Goal: Task Accomplishment & Management: Manage account settings

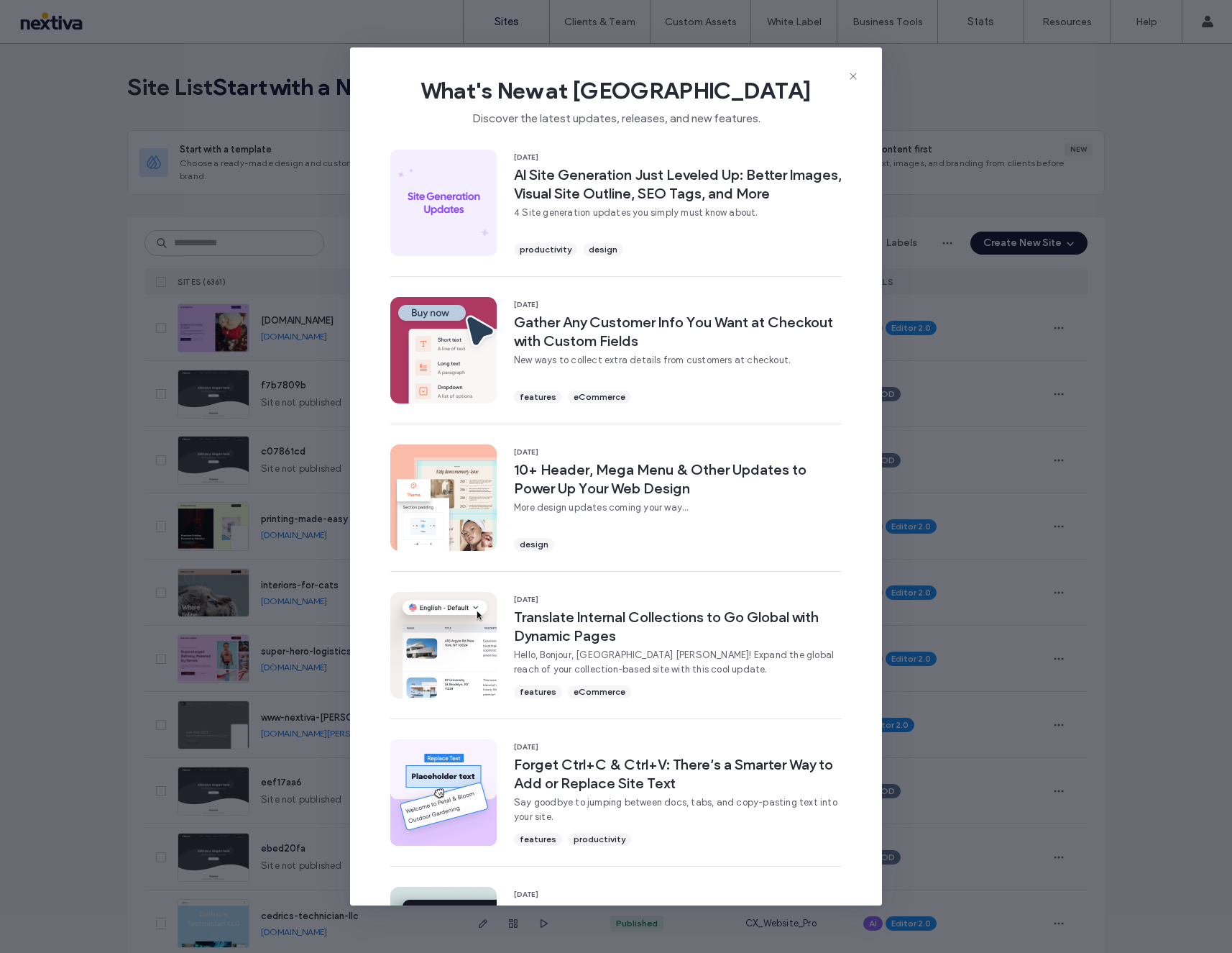
click at [860, 77] on div "What's New at [GEOGRAPHIC_DATA] Discover the latest updates, releases, and new …" at bounding box center [616, 95] width 532 height 96
click at [845, 78] on span "What's New at [GEOGRAPHIC_DATA]" at bounding box center [616, 91] width 486 height 29
click at [854, 76] on use at bounding box center [853, 77] width 7 height 7
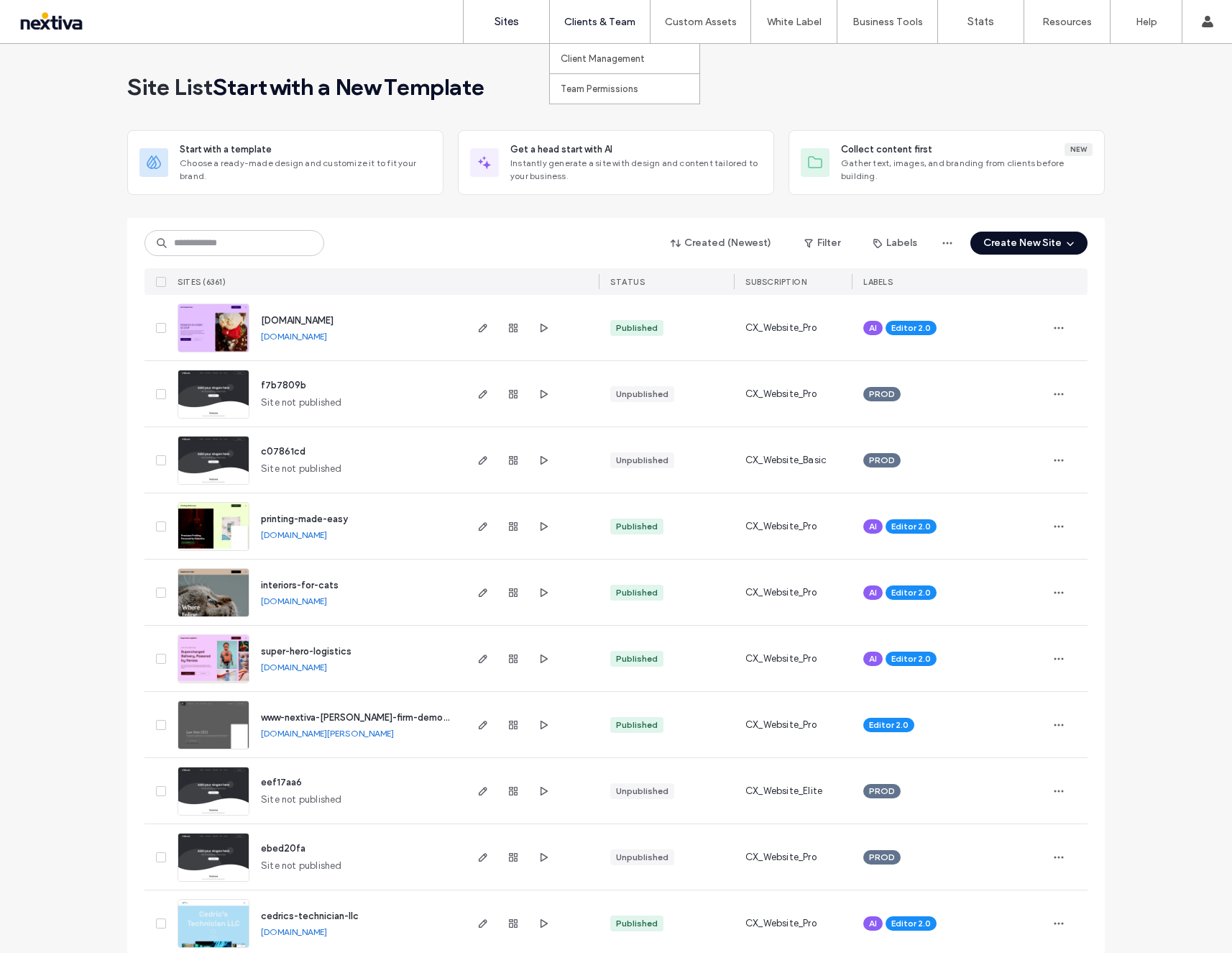
click at [618, 21] on label "Clients & Team" at bounding box center [600, 21] width 71 height 13
click at [608, 54] on label "Client Management" at bounding box center [602, 58] width 84 height 11
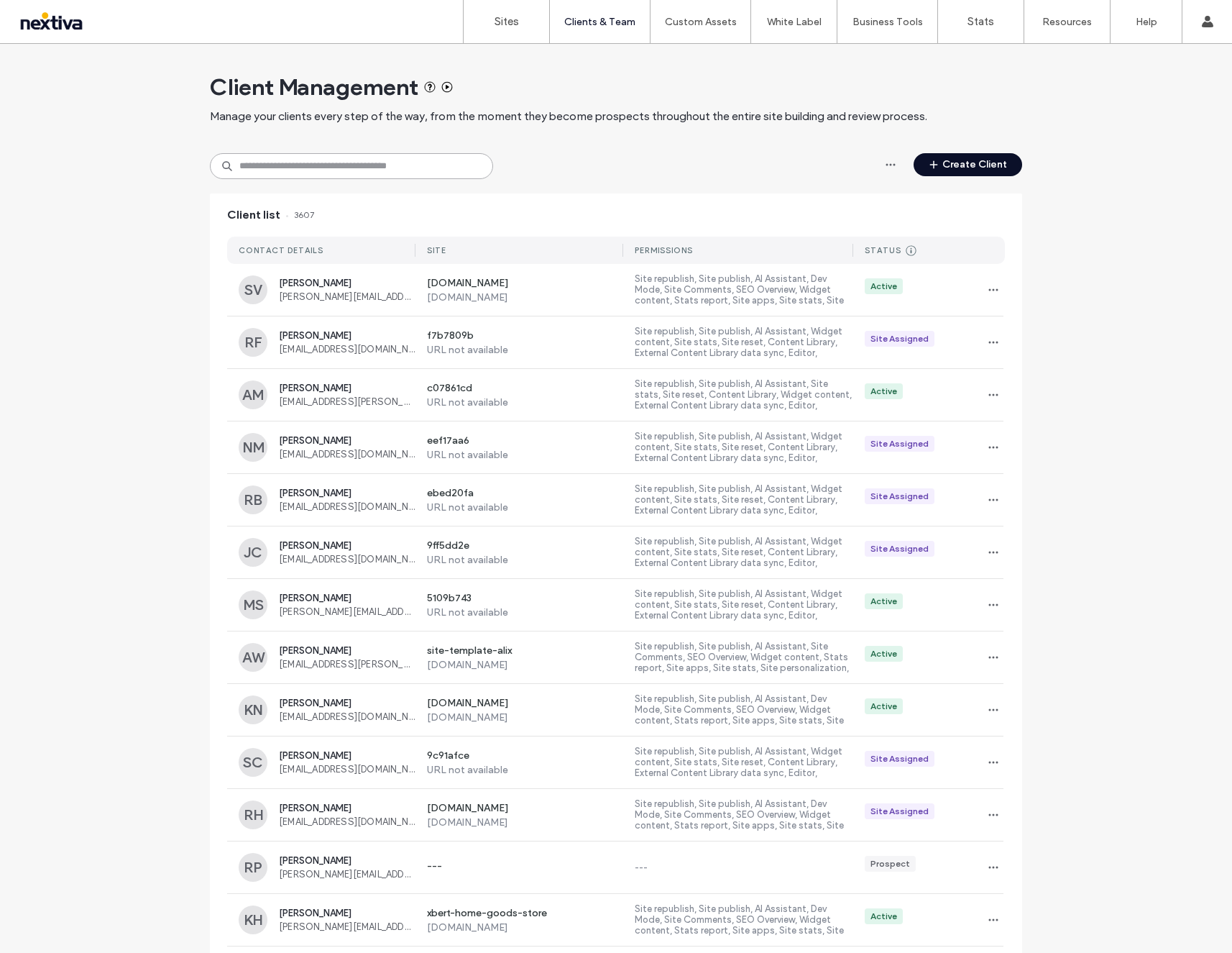
click at [320, 164] on input at bounding box center [352, 166] width 284 height 26
click at [754, 168] on div "Create Client" at bounding box center [616, 166] width 813 height 26
click at [326, 153] on input at bounding box center [352, 166] width 284 height 26
click at [268, 177] on input at bounding box center [352, 166] width 284 height 26
paste input "**********"
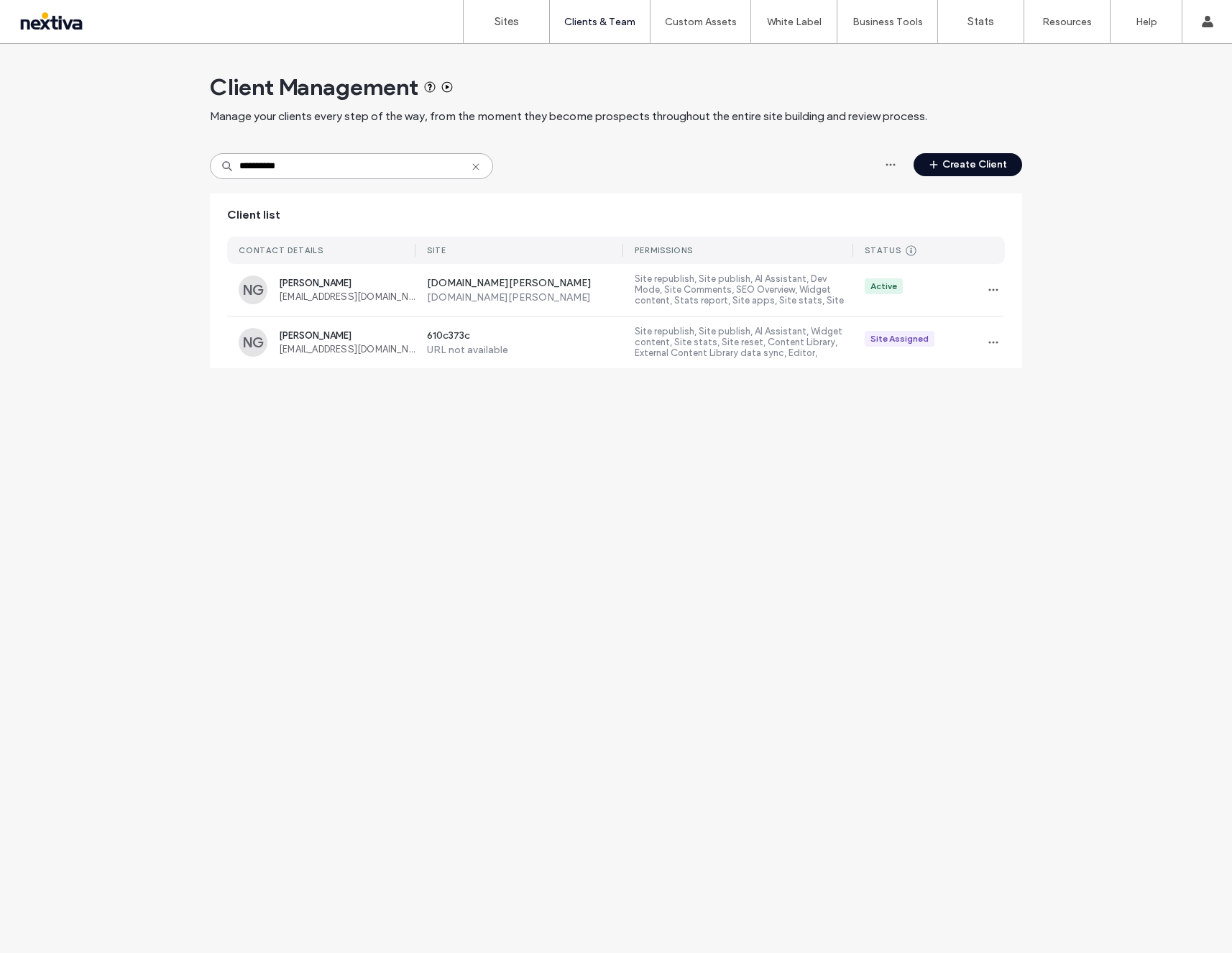
type input "**********"
click at [378, 283] on span "[PERSON_NAME]" at bounding box center [347, 283] width 137 height 11
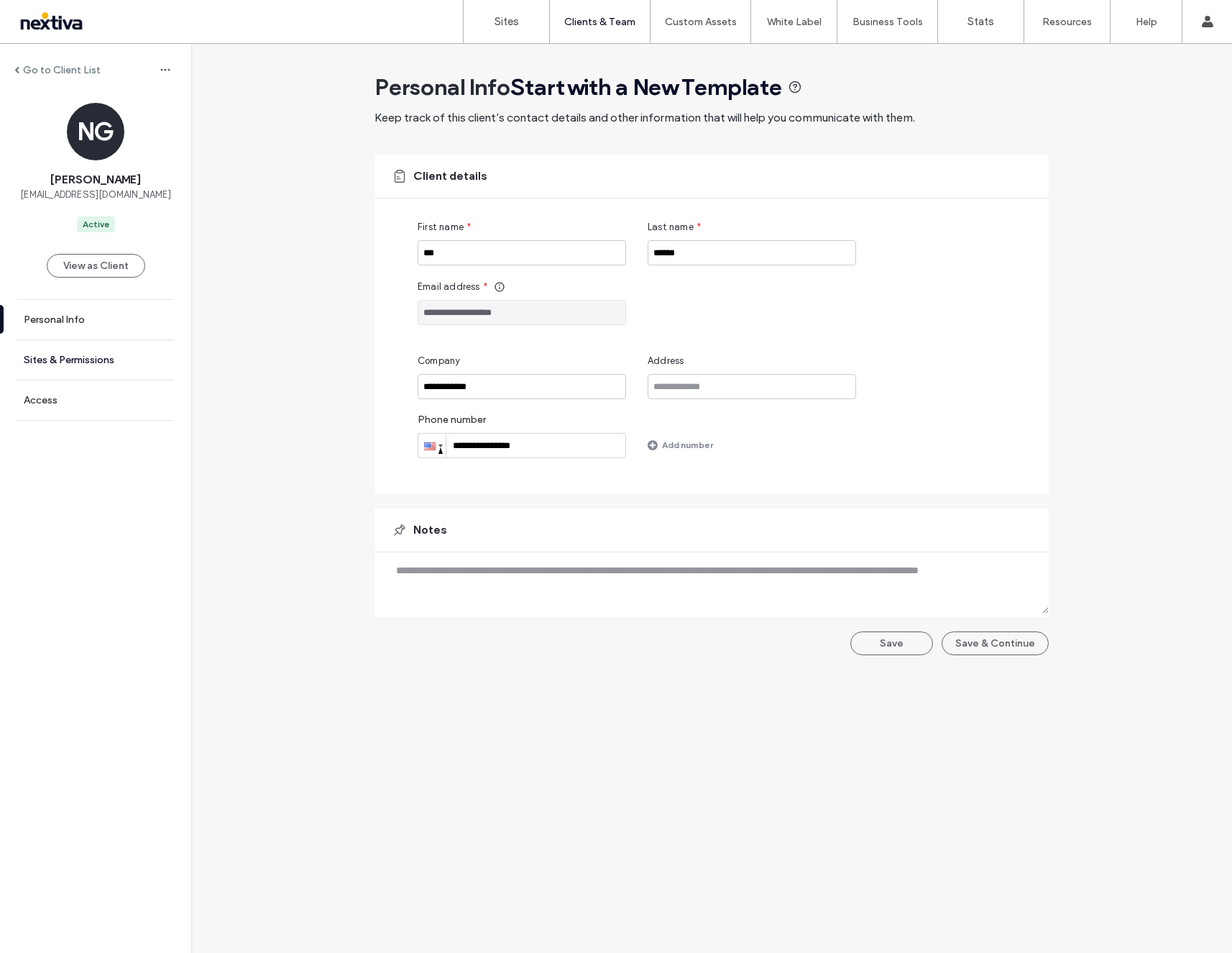
click at [33, 358] on label "Sites & Permissions" at bounding box center [69, 359] width 91 height 13
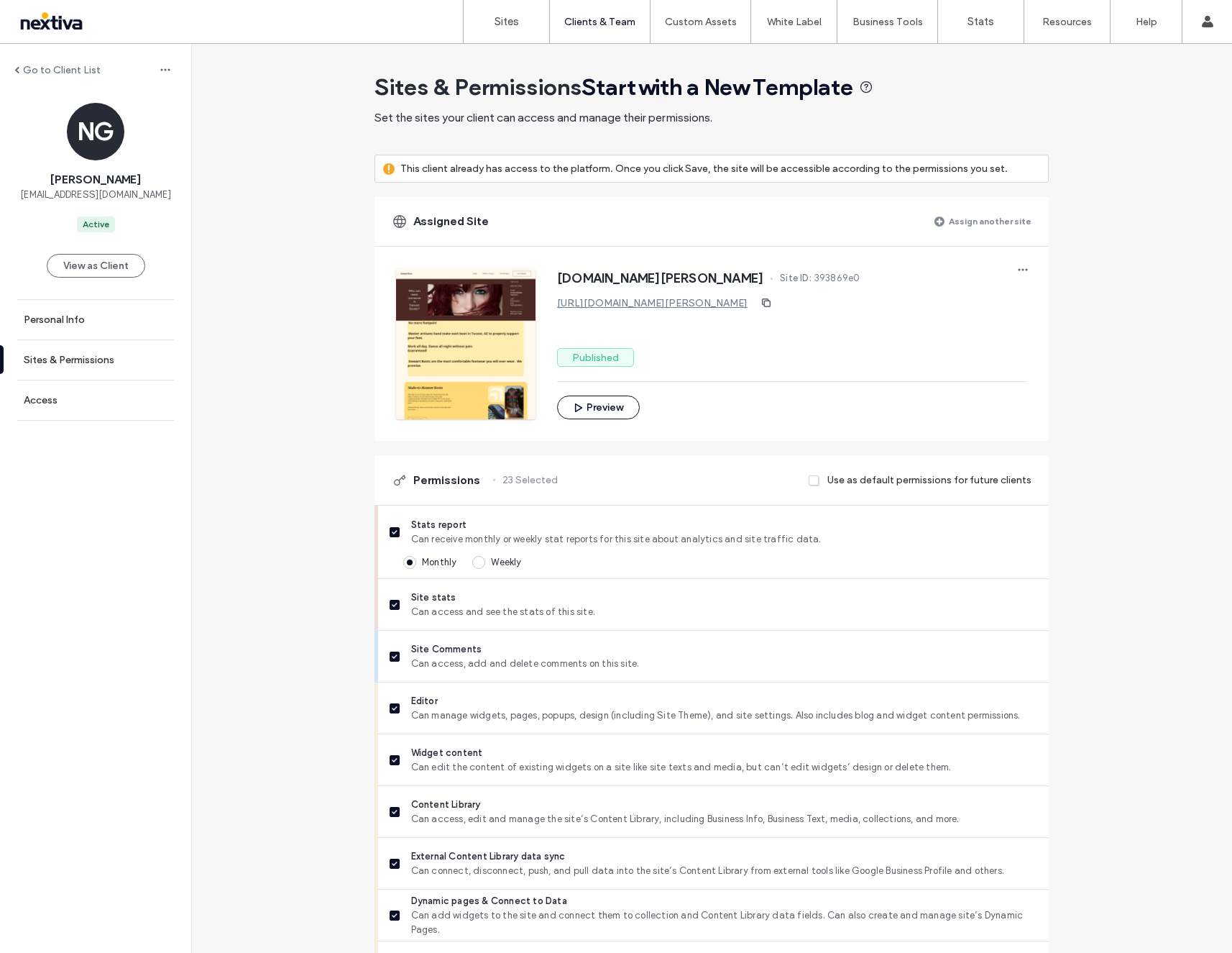
click at [600, 303] on link "[URL][DOMAIN_NAME][PERSON_NAME]" at bounding box center [652, 303] width 191 height 13
